Goal: Task Accomplishment & Management: Use online tool/utility

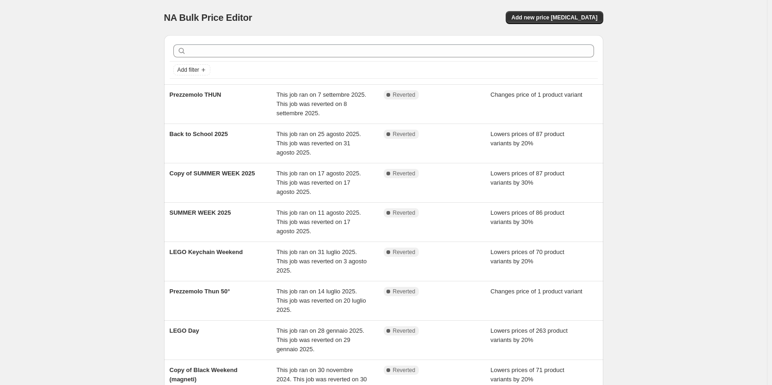
drag, startPoint x: 224, startPoint y: 136, endPoint x: 110, endPoint y: 140, distance: 113.3
click at [110, 140] on div "NA Bulk Price Editor. This page is ready NA Bulk Price Editor Add new price [ME…" at bounding box center [383, 284] width 767 height 568
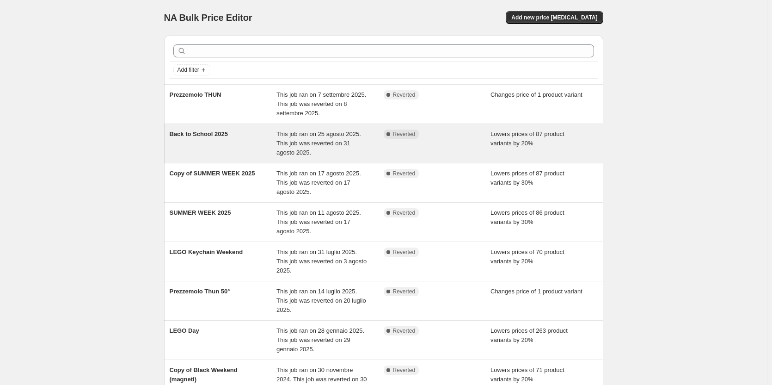
click at [193, 134] on span "Back to School 2025" at bounding box center [199, 133] width 58 height 7
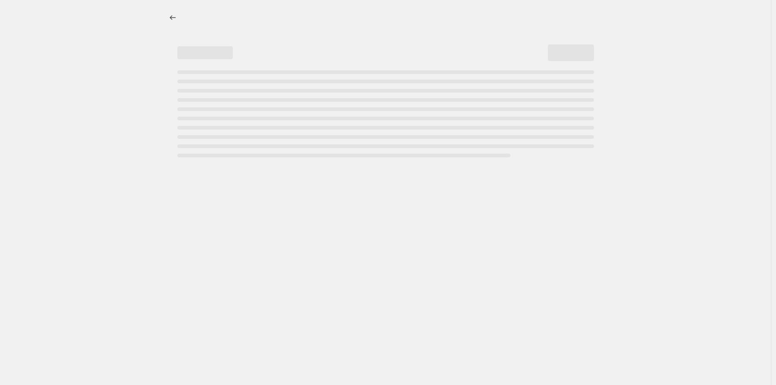
select select "percentage"
select select "collection"
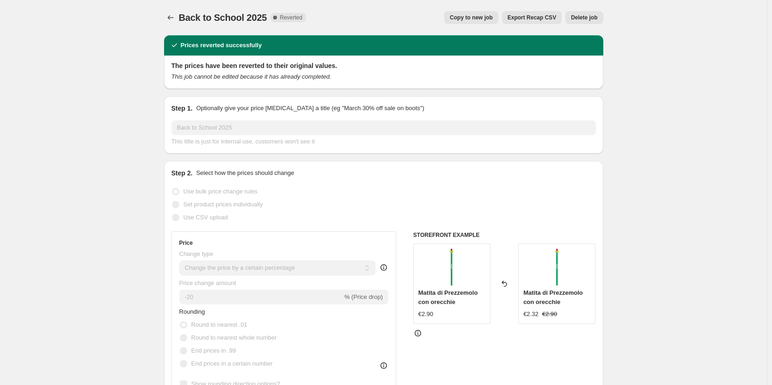
click at [480, 18] on span "Copy to new job" at bounding box center [471, 17] width 43 height 7
select select "percentage"
select select "collection"
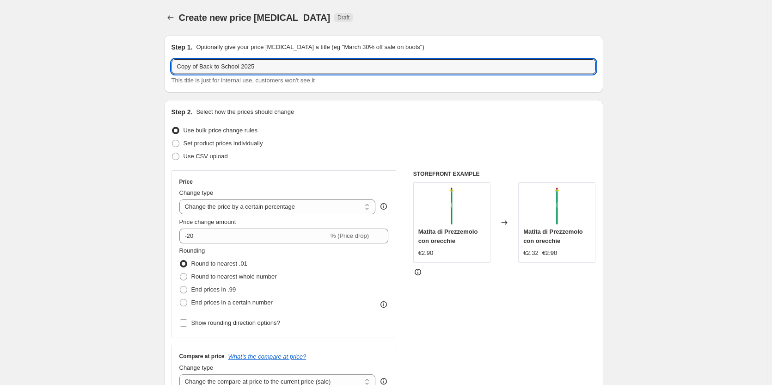
drag, startPoint x: 274, startPoint y: 68, endPoint x: 144, endPoint y: 61, distance: 129.6
type input "Rides Weekend 2025"
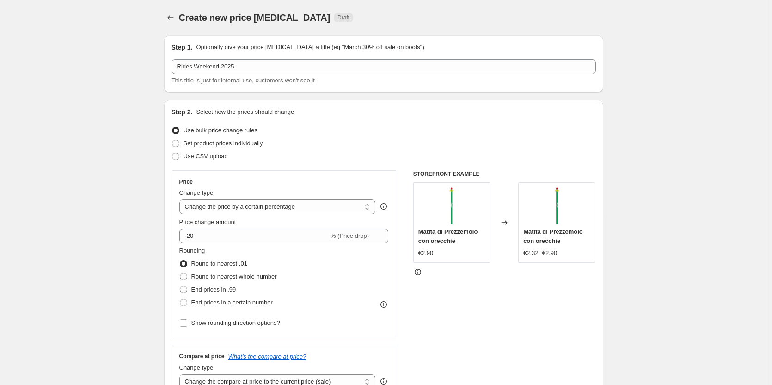
click at [201, 234] on input "-20" at bounding box center [253, 235] width 149 height 15
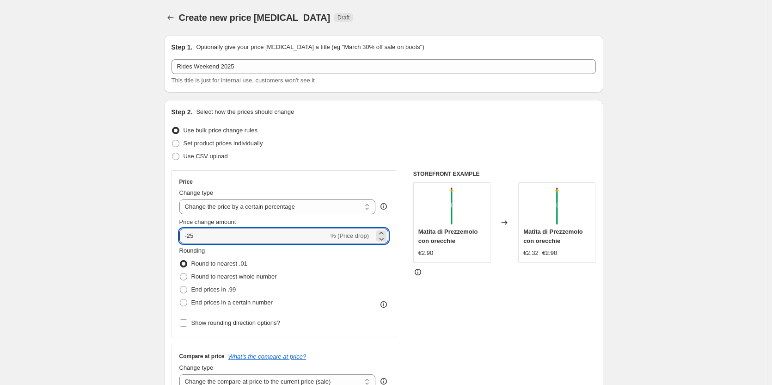
type input "-25"
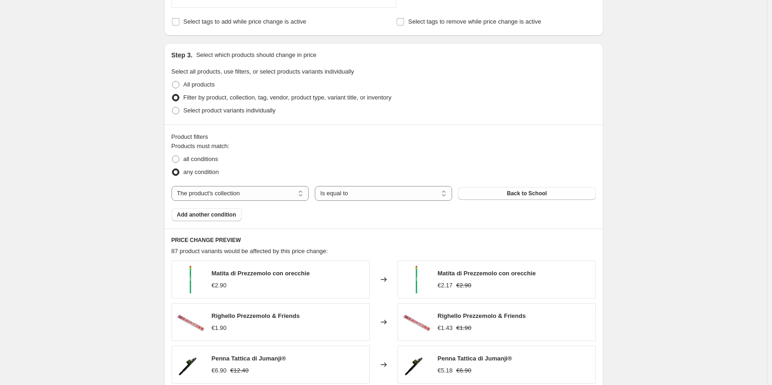
scroll to position [416, 0]
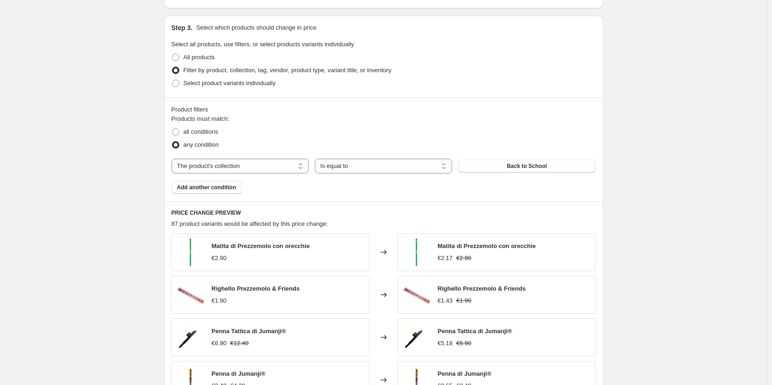
click at [498, 173] on div "The product The product's collection The product's tag The product's vendor The…" at bounding box center [383, 166] width 424 height 15
click at [500, 168] on button "Back to School" at bounding box center [526, 165] width 137 height 13
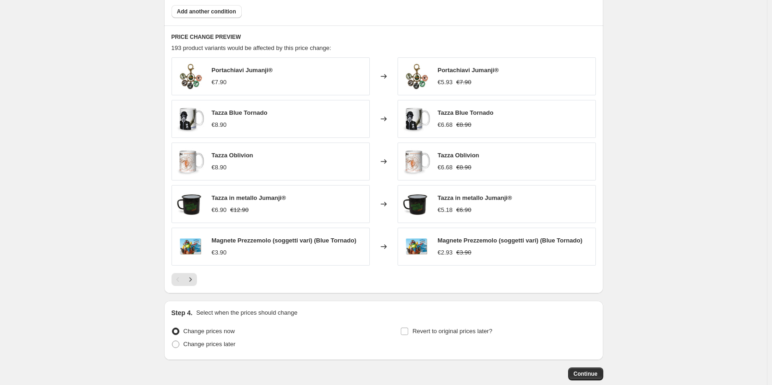
scroll to position [644, 0]
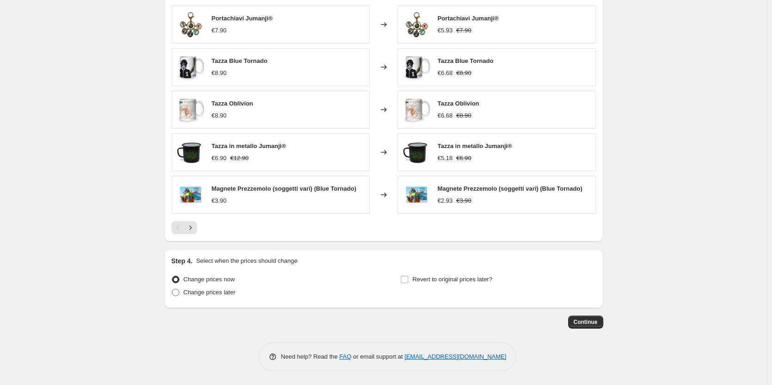
click at [177, 289] on span at bounding box center [175, 291] width 7 height 7
click at [172, 289] on input "Change prices later" at bounding box center [172, 288] width 0 height 0
radio input "true"
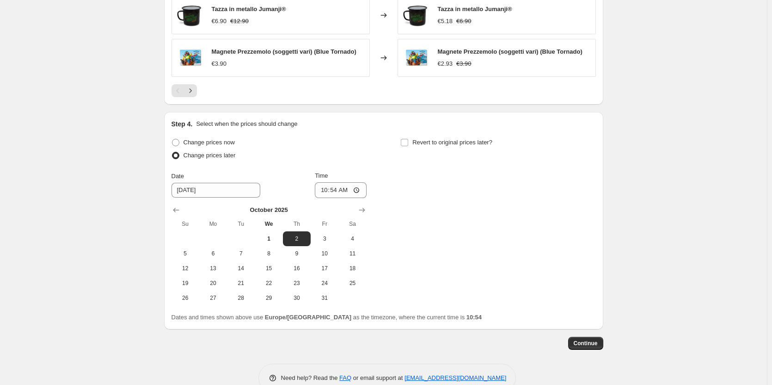
scroll to position [782, 0]
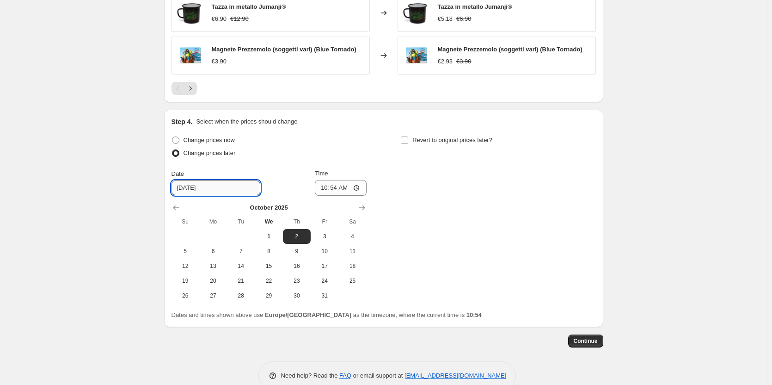
click at [199, 186] on input "10/2/2025" at bounding box center [215, 187] width 89 height 15
click at [351, 237] on span "4" at bounding box center [352, 235] width 20 height 7
type input "10/4/2025"
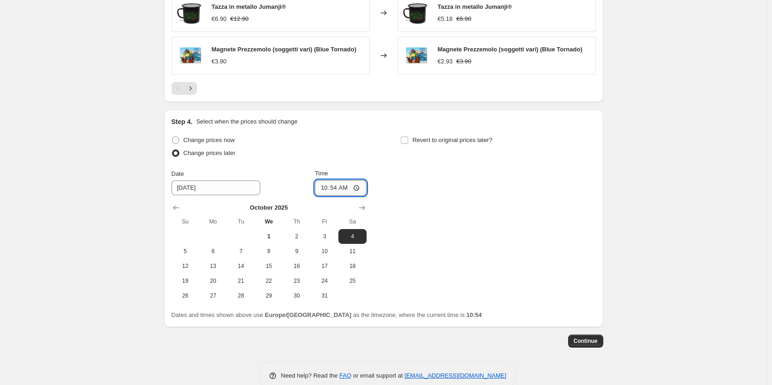
click at [356, 185] on input "10:54" at bounding box center [341, 188] width 52 height 16
type input "00:00"
click at [428, 238] on div "Change prices now Change prices later Date 10/4/2025 Time 00:00 October 2025 Su…" at bounding box center [383, 218] width 424 height 169
click at [407, 139] on input "Revert to original prices later?" at bounding box center [404, 139] width 7 height 7
checkbox input "true"
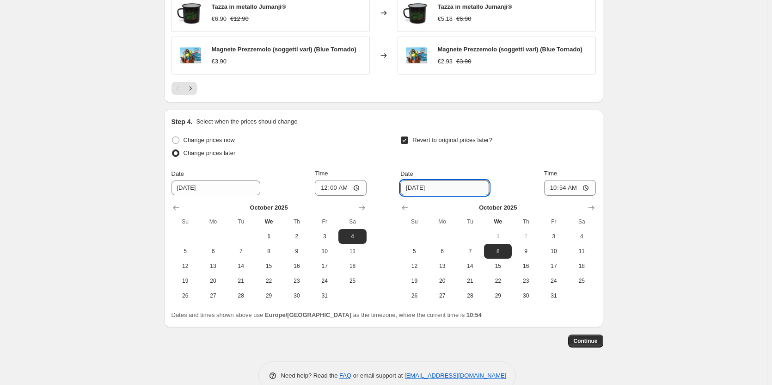
click at [440, 189] on input "10/8/2025" at bounding box center [444, 187] width 89 height 15
click at [444, 253] on span "6" at bounding box center [442, 250] width 20 height 7
type input "10/6/2025"
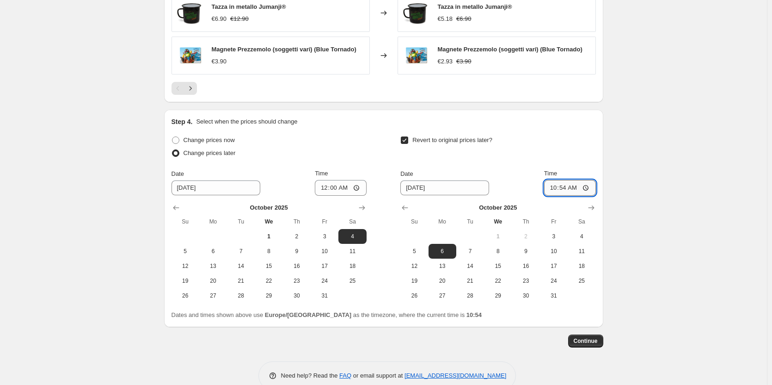
click at [587, 186] on input "10:54" at bounding box center [570, 188] width 52 height 16
type input "23:59"
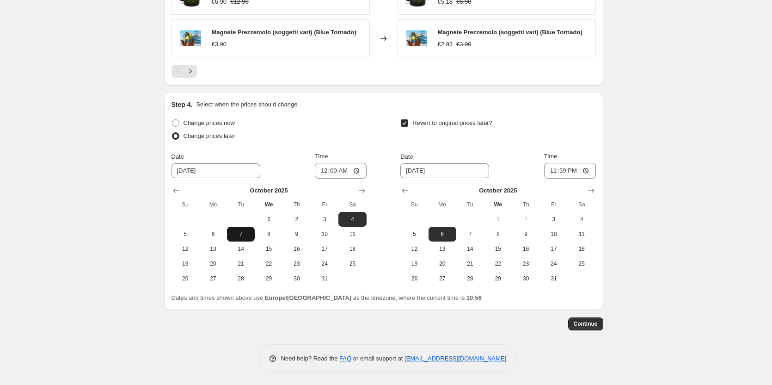
scroll to position [802, 0]
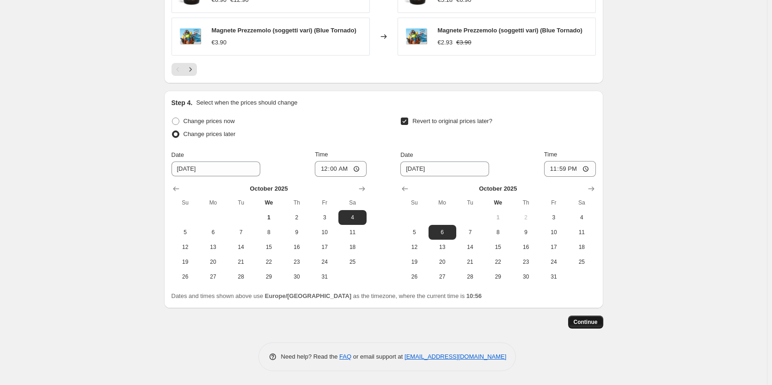
click at [594, 324] on span "Continue" at bounding box center [586, 321] width 24 height 7
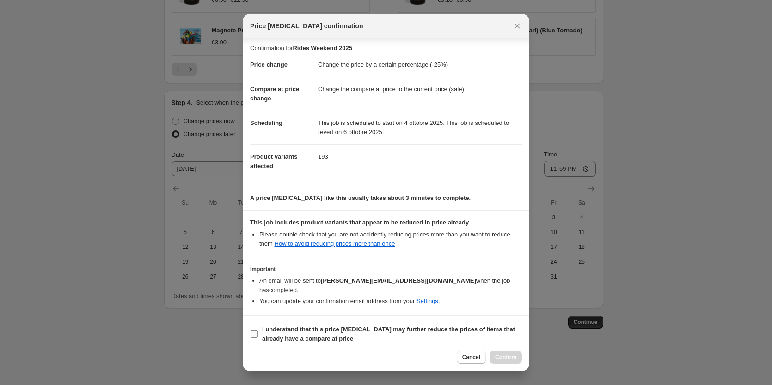
scroll to position [3, 0]
click at [251, 330] on input "I understand that this price change job may further reduce the prices of items …" at bounding box center [253, 333] width 7 height 7
checkbox input "true"
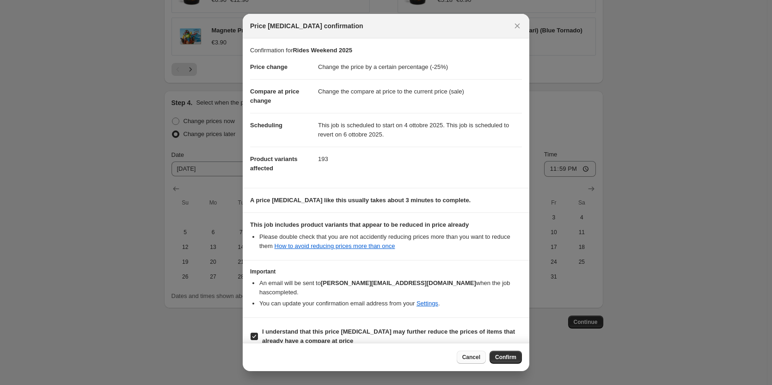
click at [474, 358] on span "Cancel" at bounding box center [471, 356] width 18 height 7
